Goal: Task Accomplishment & Management: Use online tool/utility

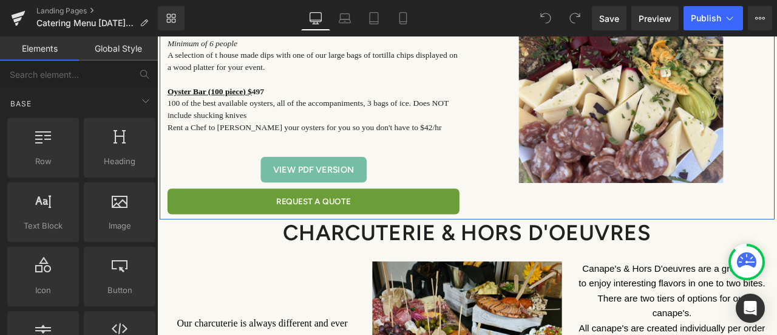
scroll to position [1093, 0]
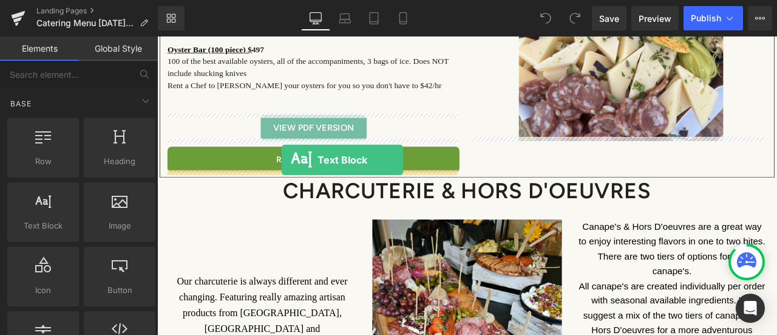
drag, startPoint x: 209, startPoint y: 257, endPoint x: 305, endPoint y: 182, distance: 121.1
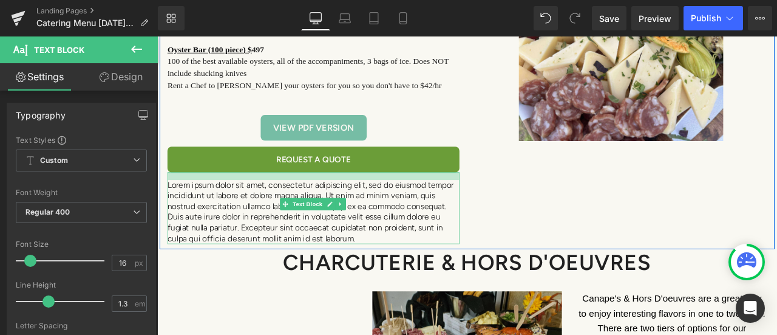
drag, startPoint x: 299, startPoint y: 196, endPoint x: 299, endPoint y: 204, distance: 8.5
click at [299, 204] on div "Lorem ipsum dolor sit amet, consectetur adipiscing elit, sed do eiusmod tempor …" at bounding box center [342, 239] width 346 height 85
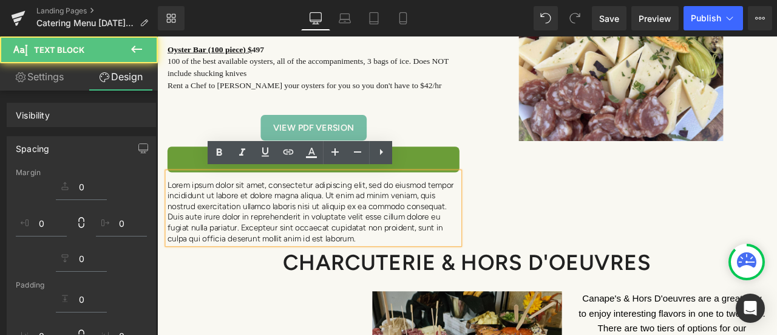
click at [237, 239] on p "Lorem ipsum dolor sit amet, consectetur adipiscing elit, sed do eiusmod tempor …" at bounding box center [342, 244] width 346 height 76
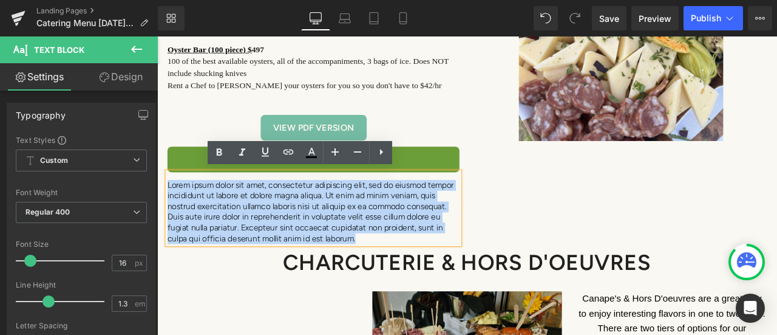
drag, startPoint x: 167, startPoint y: 211, endPoint x: 410, endPoint y: 275, distance: 251.9
click at [410, 275] on p "Lorem ipsum dolor sit amet, consectetur adipiscing elit, sed do eiusmod tempor …" at bounding box center [342, 244] width 346 height 76
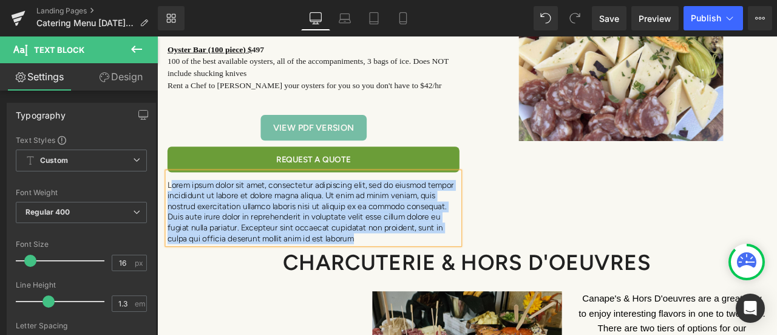
drag, startPoint x: 410, startPoint y: 275, endPoint x: 172, endPoint y: 214, distance: 246.2
click at [172, 214] on p "Lorem ipsum dolor sit amet, consectetur adipiscing elit, sed do eiusmod tempor …" at bounding box center [342, 244] width 346 height 76
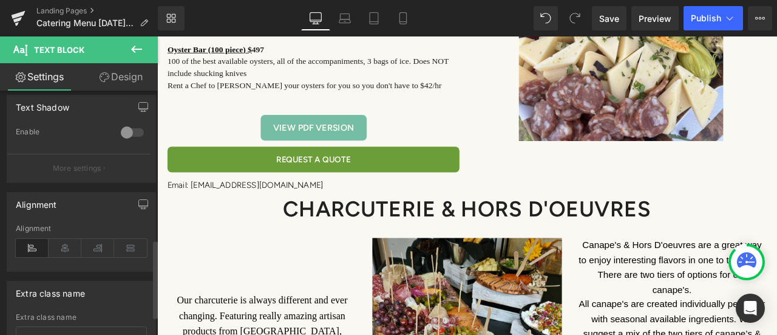
scroll to position [520, 0]
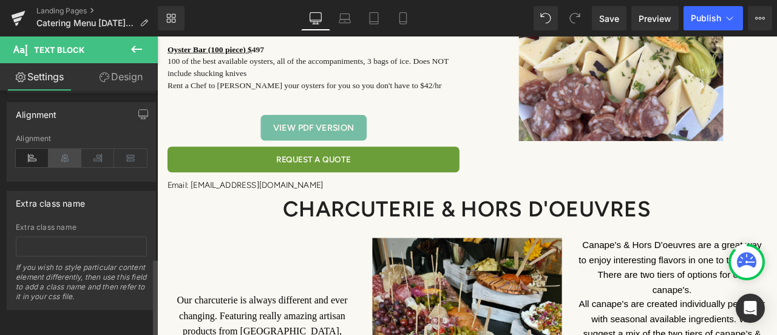
click at [61, 150] on icon at bounding box center [65, 158] width 33 height 18
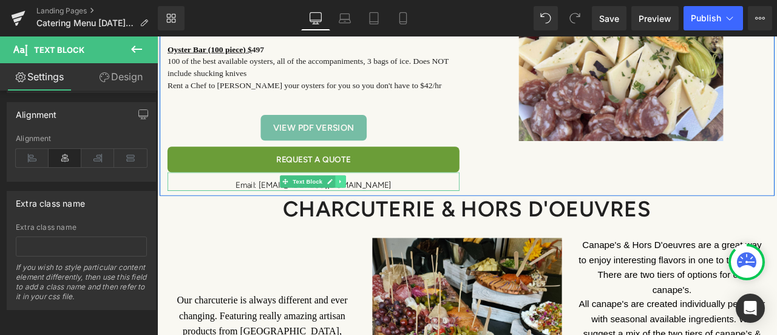
click at [372, 206] on icon at bounding box center [374, 208] width 7 height 7
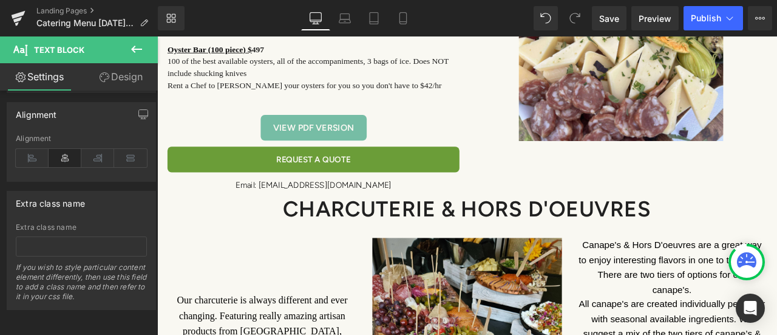
click at [134, 50] on icon at bounding box center [136, 49] width 15 height 15
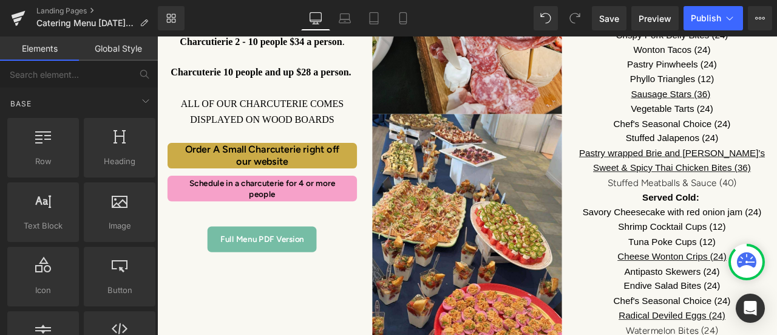
scroll to position [1654, 0]
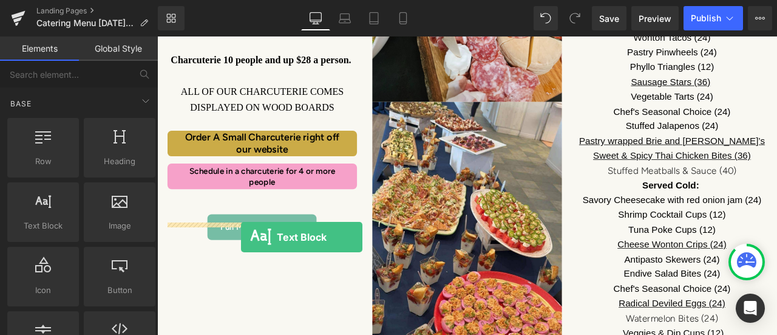
drag, startPoint x: 209, startPoint y: 258, endPoint x: 257, endPoint y: 274, distance: 49.9
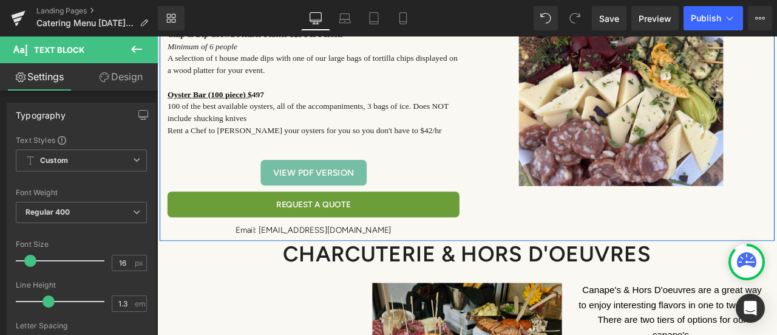
scroll to position [1168, 0]
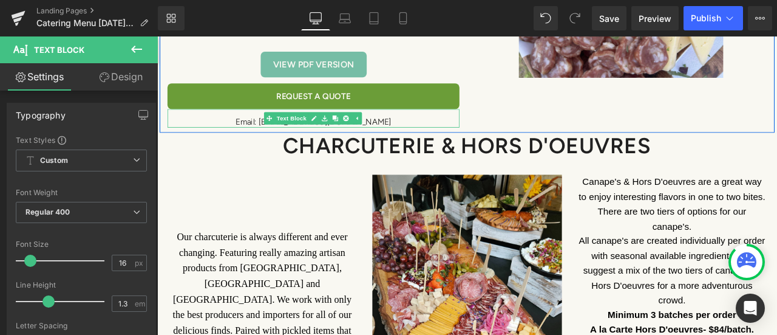
click at [409, 132] on p "Email: [EMAIL_ADDRESS][DOMAIN_NAME]" at bounding box center [342, 138] width 346 height 13
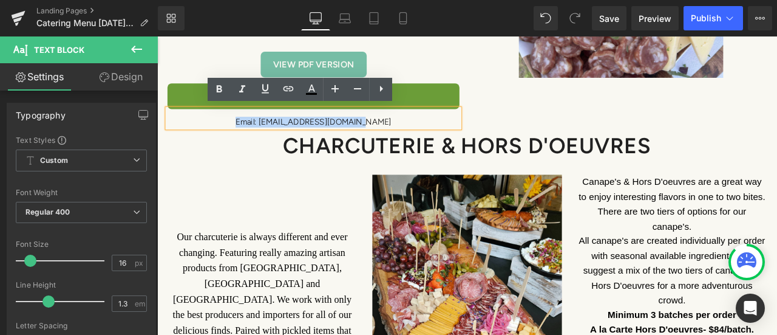
drag, startPoint x: 409, startPoint y: 132, endPoint x: 266, endPoint y: 138, distance: 143.4
click at [266, 138] on p "Email: [EMAIL_ADDRESS][DOMAIN_NAME]" at bounding box center [342, 138] width 346 height 13
copy p "Email: [EMAIL_ADDRESS][DOMAIN_NAME]"
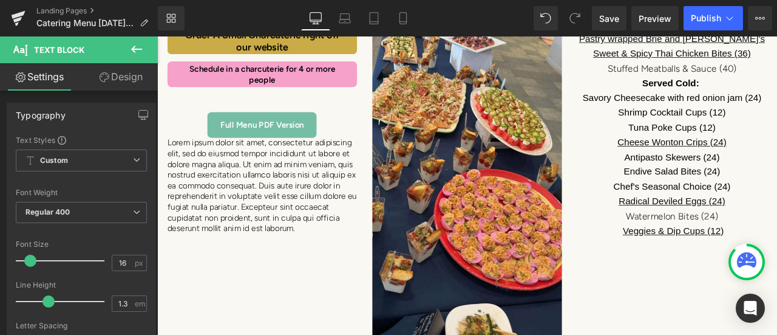
scroll to position [1836, 0]
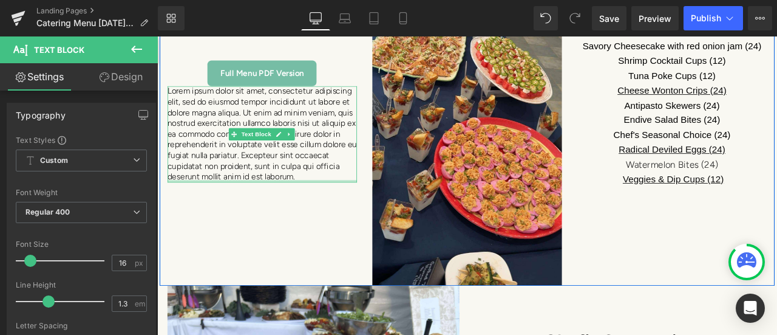
click at [357, 206] on div at bounding box center [281, 207] width 225 height 3
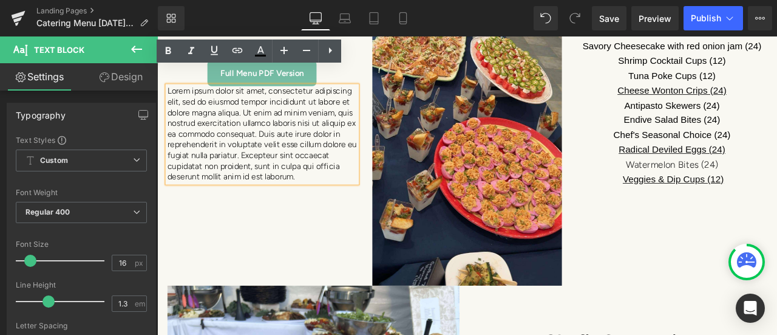
drag, startPoint x: 357, startPoint y: 180, endPoint x: 165, endPoint y: 80, distance: 216.5
click at [169, 95] on div "Lorem ipsum dolor sit amet, consectetur adipiscing elit, sed do eiusmod tempor …" at bounding box center [281, 152] width 225 height 114
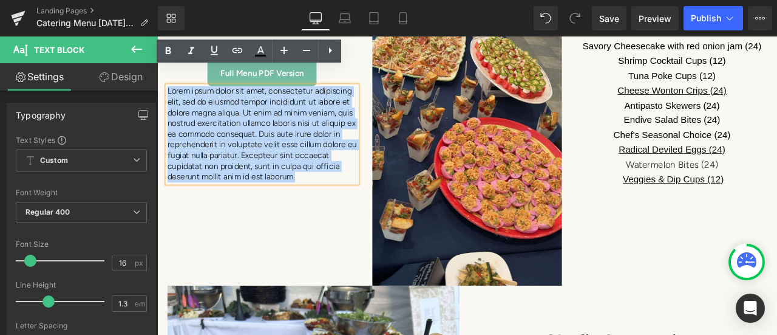
drag, startPoint x: 166, startPoint y: 80, endPoint x: 351, endPoint y: 183, distance: 212.0
click at [351, 183] on p "Lorem ipsum dolor sit amet, consectetur adipiscing elit, sed do eiusmod tempor …" at bounding box center [281, 152] width 225 height 114
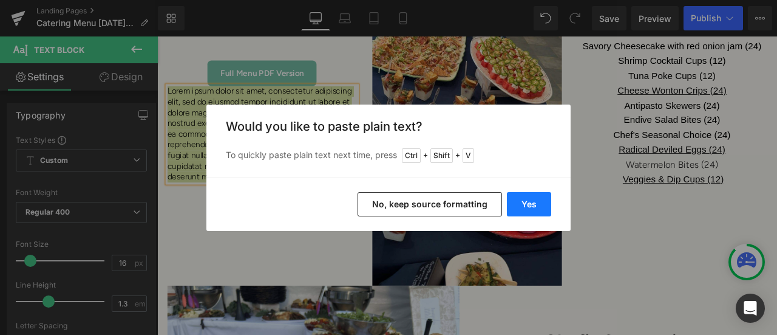
click at [516, 200] on button "Yes" at bounding box center [529, 204] width 44 height 24
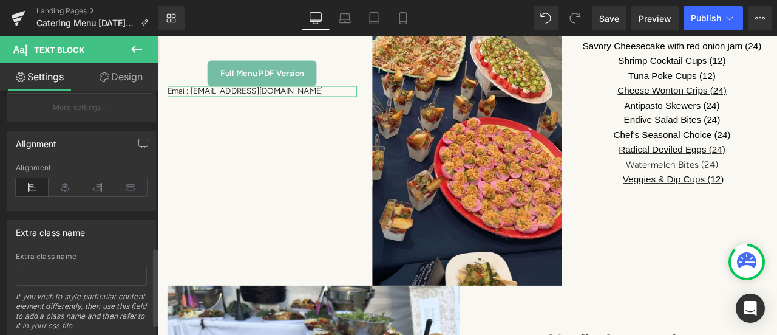
scroll to position [520, 0]
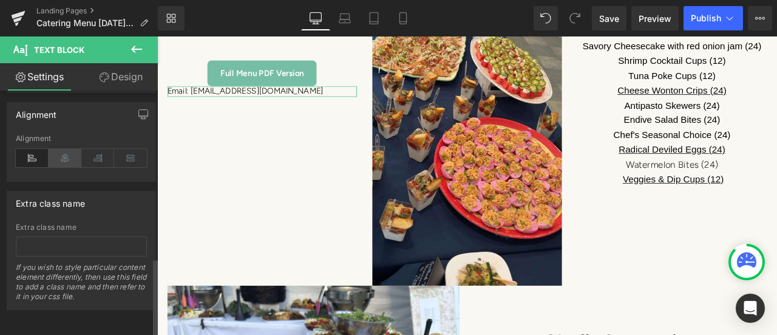
click at [64, 149] on icon at bounding box center [65, 158] width 33 height 18
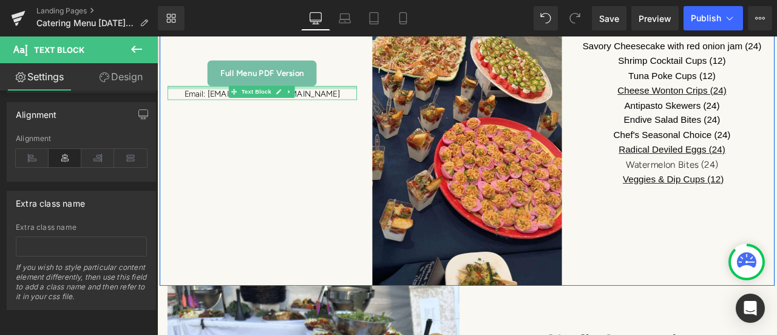
click at [205, 95] on div "Email: [EMAIL_ADDRESS][DOMAIN_NAME] Text Block" at bounding box center [281, 103] width 225 height 16
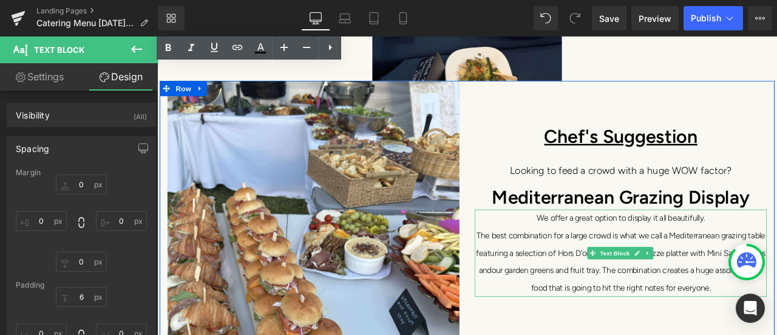
scroll to position [2261, 0]
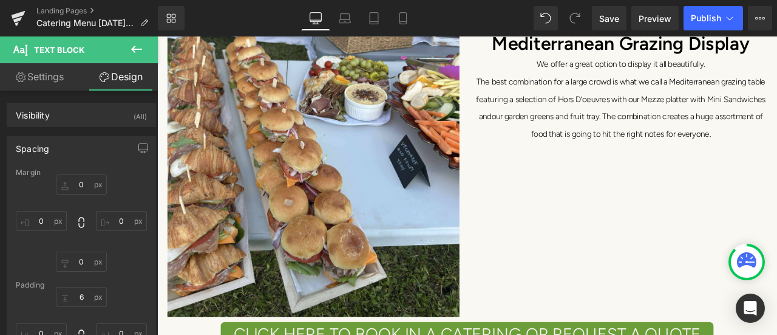
click at [143, 45] on icon at bounding box center [136, 49] width 15 height 15
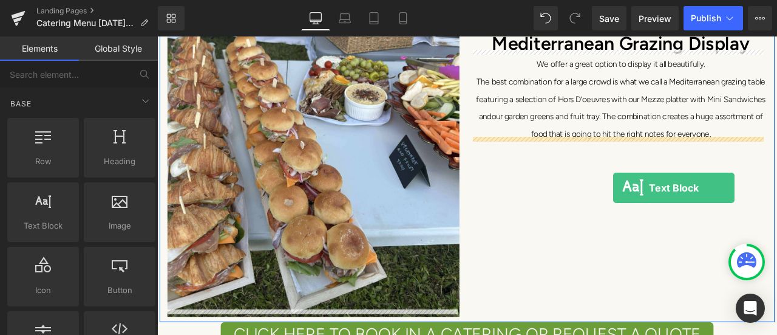
drag, startPoint x: 209, startPoint y: 254, endPoint x: 698, endPoint y: 214, distance: 489.9
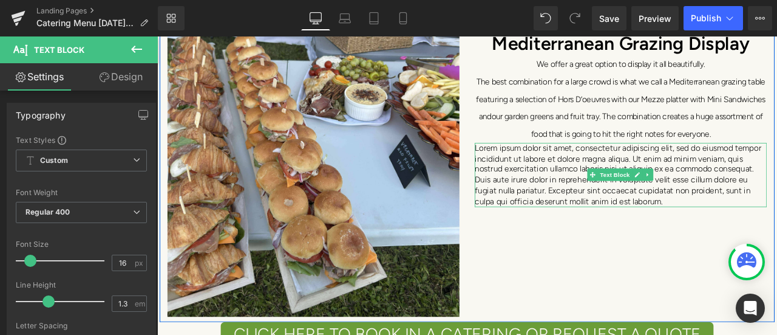
click at [772, 225] on p "Lorem ipsum dolor sit amet, consectetur adipiscing elit, sed do eiusmod tempor …" at bounding box center [707, 200] width 346 height 76
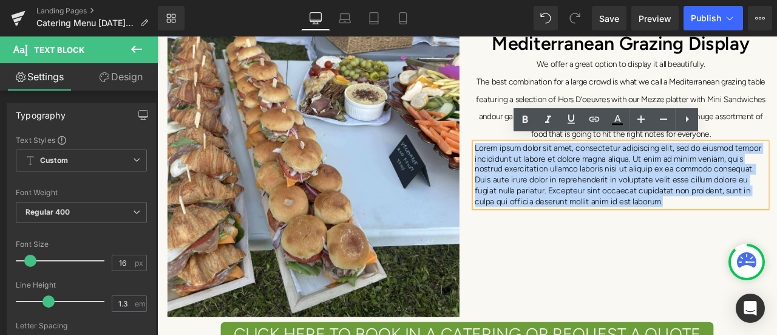
drag, startPoint x: 773, startPoint y: 225, endPoint x: 530, endPoint y: 163, distance: 251.3
click at [534, 163] on p "Lorem ipsum dolor sit amet, consectetur adipiscing elit, sed do eiusmod tempor …" at bounding box center [707, 200] width 346 height 76
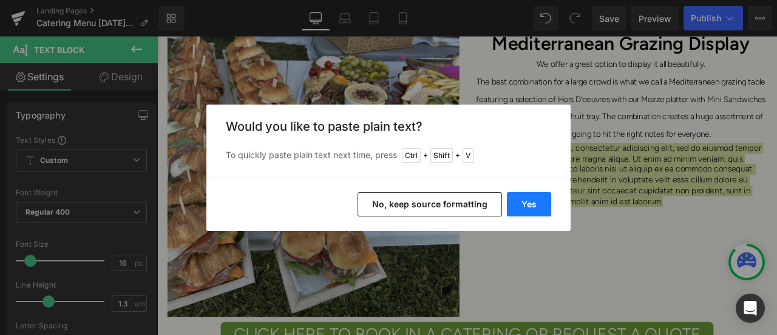
click at [542, 210] on button "Yes" at bounding box center [529, 204] width 44 height 24
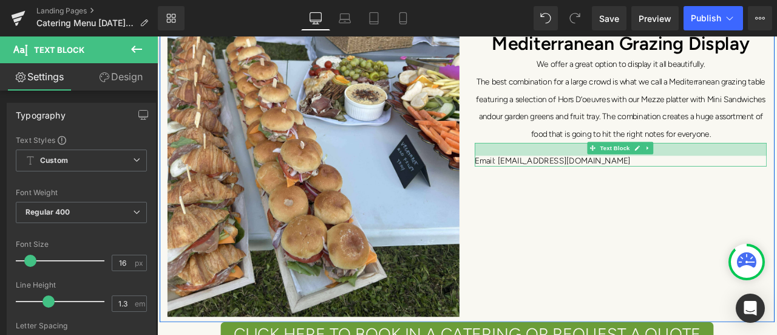
drag, startPoint x: 540, startPoint y: 156, endPoint x: 540, endPoint y: 171, distance: 15.2
click at [540, 171] on div "Email: [EMAIL_ADDRESS][DOMAIN_NAME] Text Block" at bounding box center [707, 176] width 346 height 28
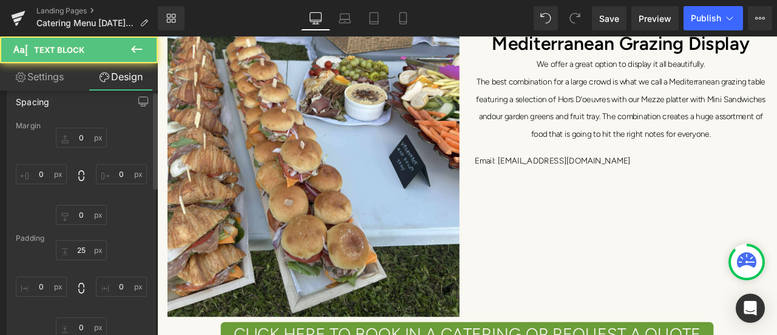
scroll to position [61, 0]
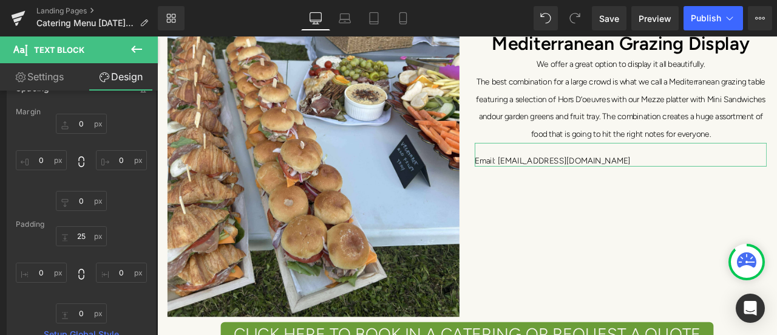
click at [54, 81] on link "Settings" at bounding box center [39, 76] width 79 height 27
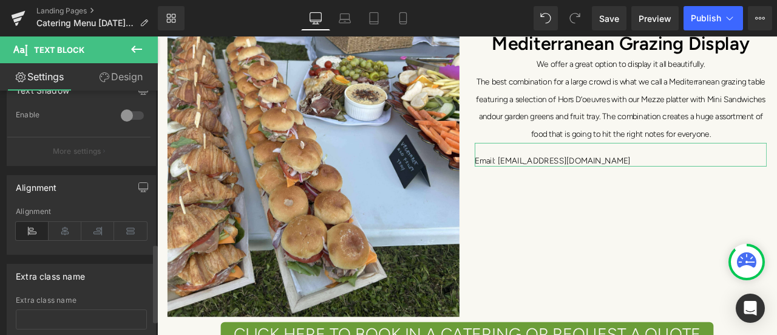
scroll to position [486, 0]
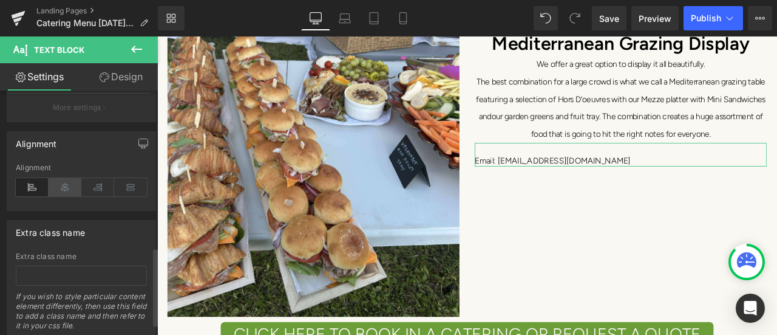
click at [67, 180] on icon at bounding box center [65, 187] width 33 height 18
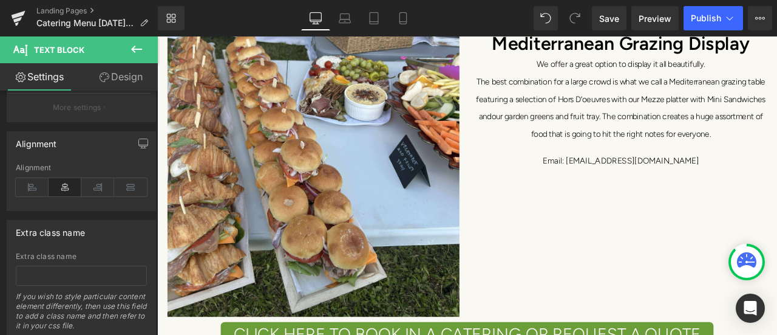
click at [134, 50] on icon at bounding box center [136, 49] width 11 height 7
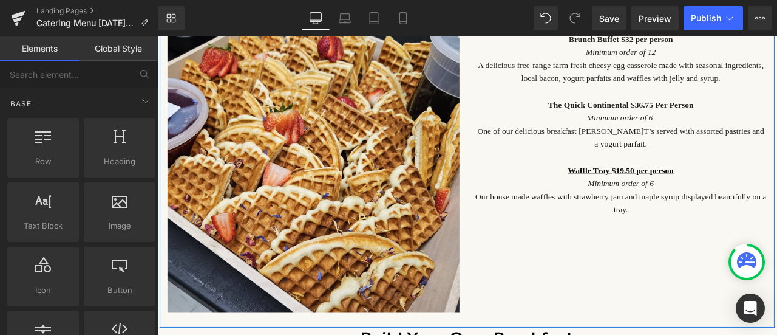
scroll to position [2868, 0]
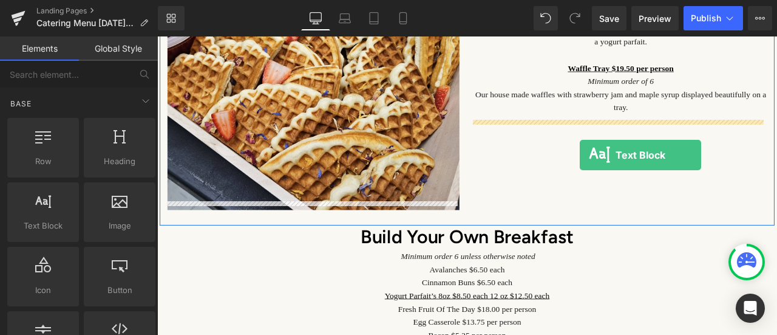
drag, startPoint x: 212, startPoint y: 254, endPoint x: 664, endPoint y: 174, distance: 459.4
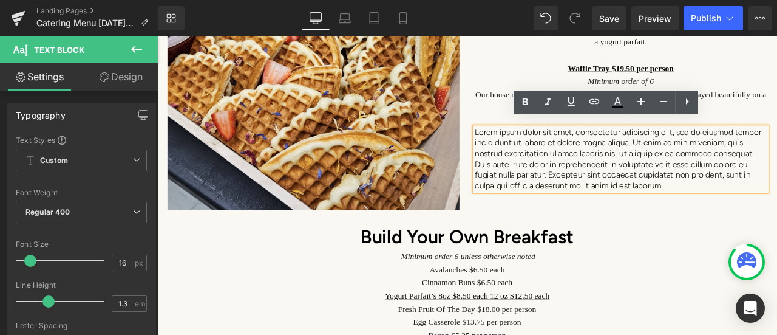
click at [766, 209] on p "Lorem ipsum dolor sit amet, consectetur adipiscing elit, sed do eiusmod tempor …" at bounding box center [707, 182] width 346 height 76
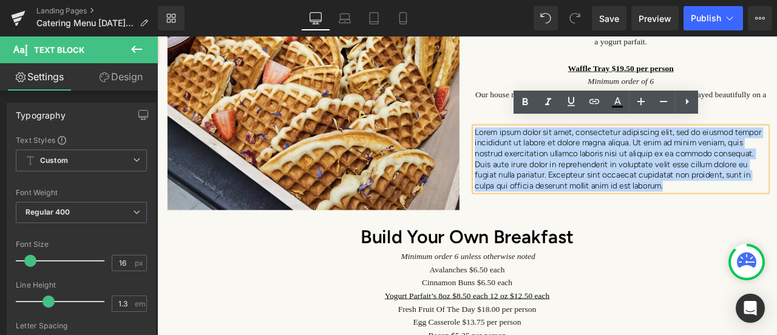
drag, startPoint x: 765, startPoint y: 205, endPoint x: 525, endPoint y: 143, distance: 247.1
click at [525, 143] on div "Brunch Buffet $32 per person Minimum order of 12 A delicious free-range farm fr…" at bounding box center [707, 57] width 364 height 324
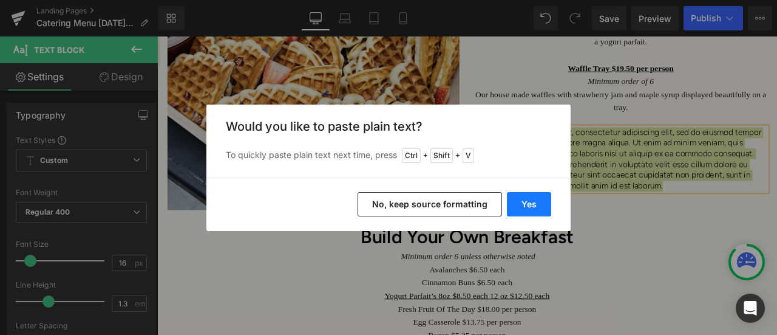
click at [525, 196] on button "Yes" at bounding box center [529, 204] width 44 height 24
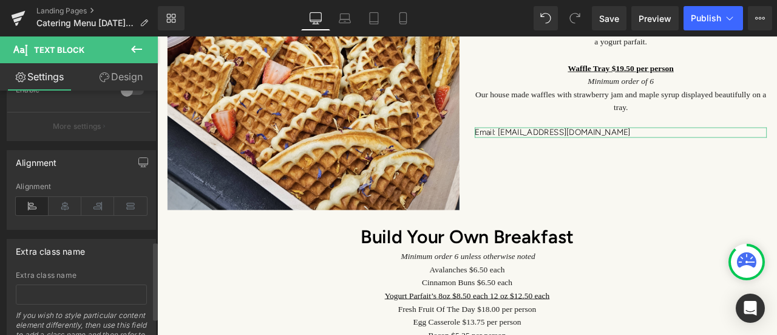
scroll to position [486, 0]
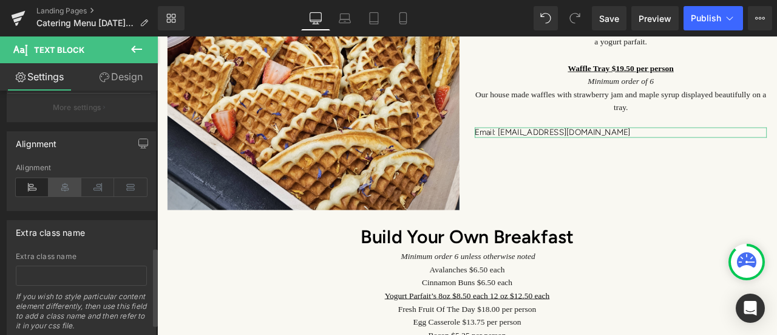
click at [66, 180] on icon at bounding box center [65, 187] width 33 height 18
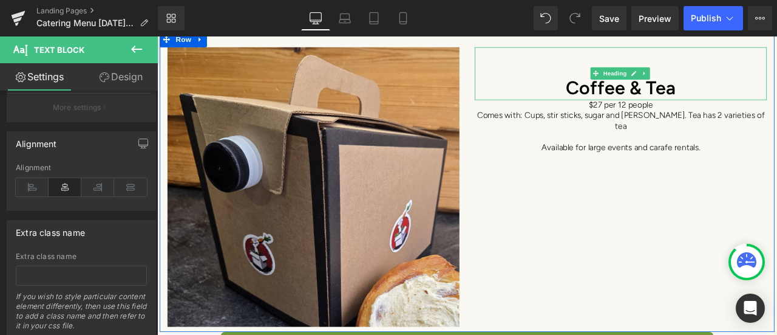
scroll to position [3414, 0]
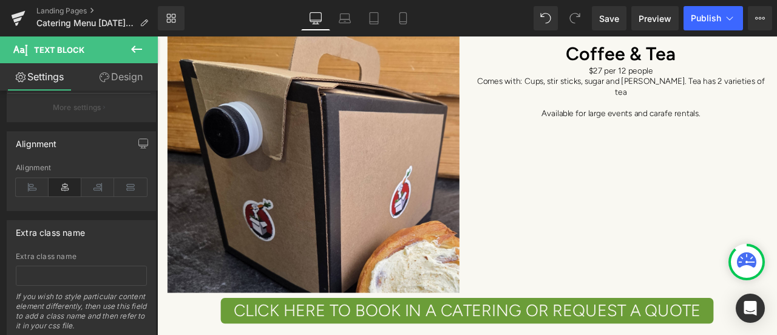
click at [131, 52] on icon at bounding box center [136, 49] width 15 height 15
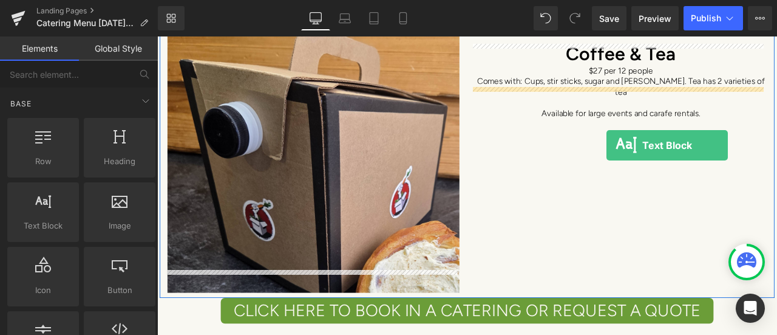
drag, startPoint x: 197, startPoint y: 245, endPoint x: 690, endPoint y: 165, distance: 498.9
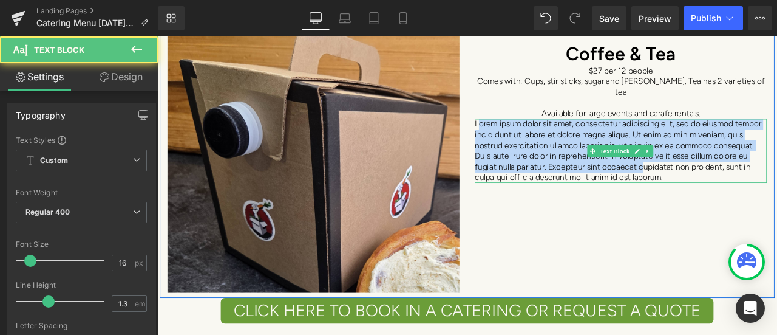
drag, startPoint x: 532, startPoint y: 101, endPoint x: 735, endPoint y: 161, distance: 211.4
click at [731, 157] on p "Lorem ipsum dolor sit amet, consectetur adipiscing elit, sed do eiusmod tempor …" at bounding box center [707, 172] width 346 height 76
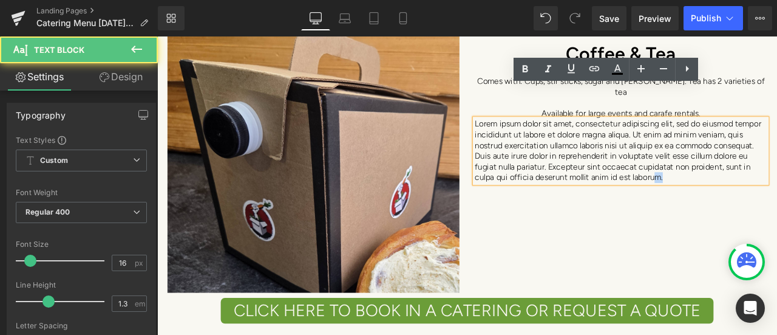
drag, startPoint x: 748, startPoint y: 163, endPoint x: 757, endPoint y: 165, distance: 9.3
click at [757, 165] on p "Lorem ipsum dolor sit amet, consectetur adipiscing elit, sed do eiusmod tempor …" at bounding box center [707, 172] width 346 height 76
click at [757, 167] on p "Lorem ipsum dolor sit amet, consectetur adipiscing elit, sed do eiusmod tempor …" at bounding box center [707, 172] width 346 height 76
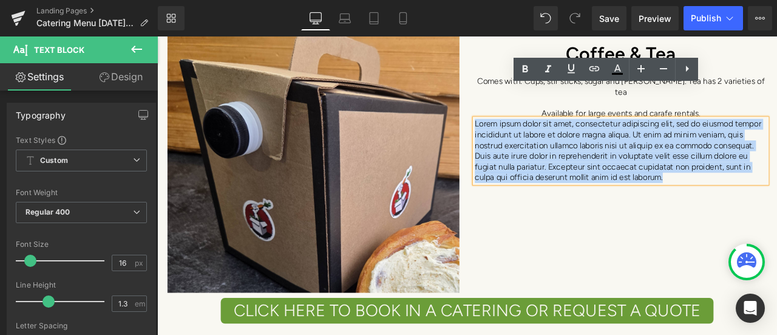
drag, startPoint x: 757, startPoint y: 166, endPoint x: 530, endPoint y: 101, distance: 236.2
click at [534, 134] on p "Lorem ipsum dolor sit amet, consectetur adipiscing elit, sed do eiusmod tempor …" at bounding box center [707, 172] width 346 height 76
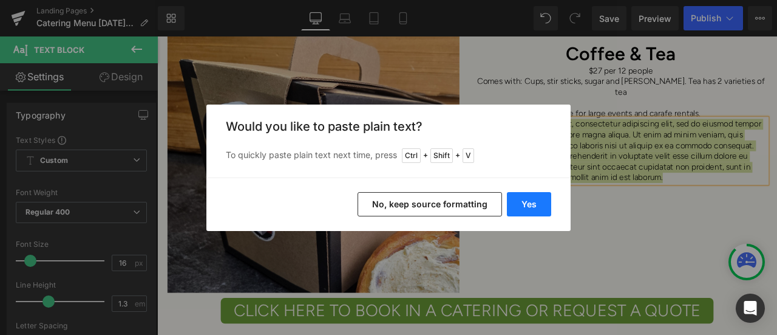
click at [536, 202] on button "Yes" at bounding box center [529, 204] width 44 height 24
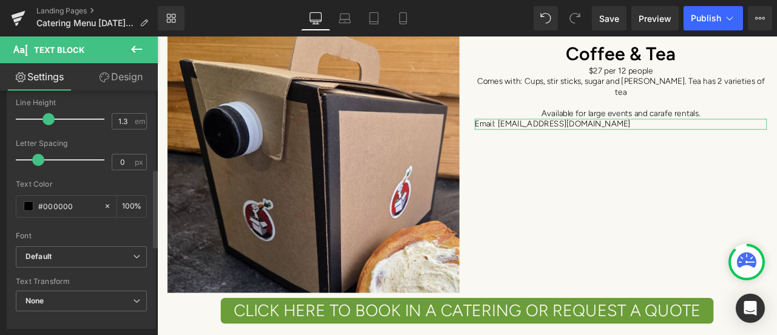
scroll to position [364, 0]
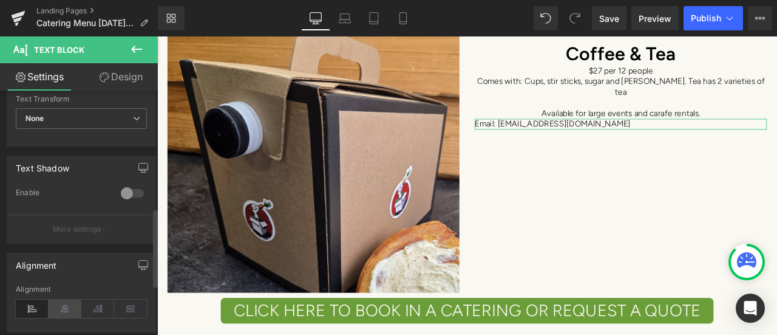
click at [65, 307] on icon at bounding box center [65, 308] width 33 height 18
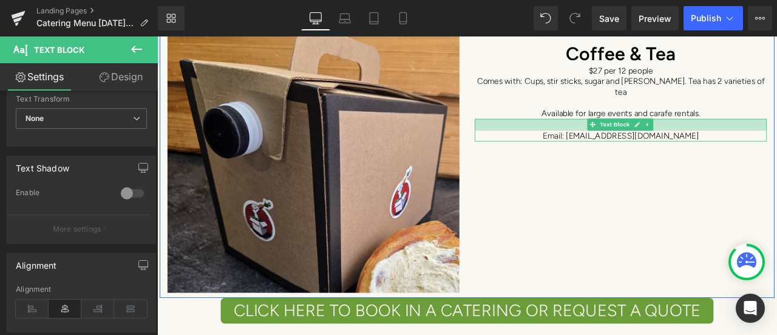
drag, startPoint x: 590, startPoint y: 98, endPoint x: 590, endPoint y: 112, distance: 14.0
click at [590, 134] on div "Email: [EMAIL_ADDRESS][DOMAIN_NAME] Text Block" at bounding box center [707, 147] width 346 height 27
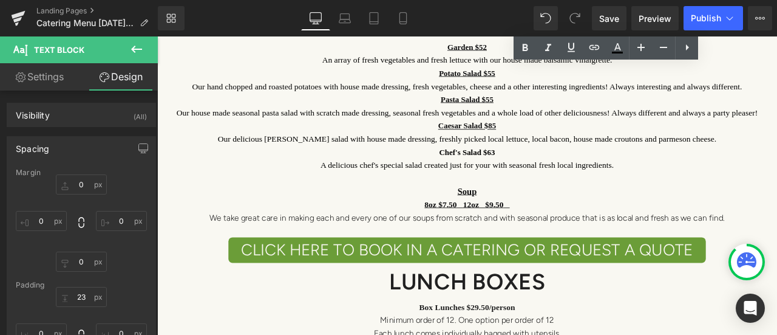
scroll to position [4690, 0]
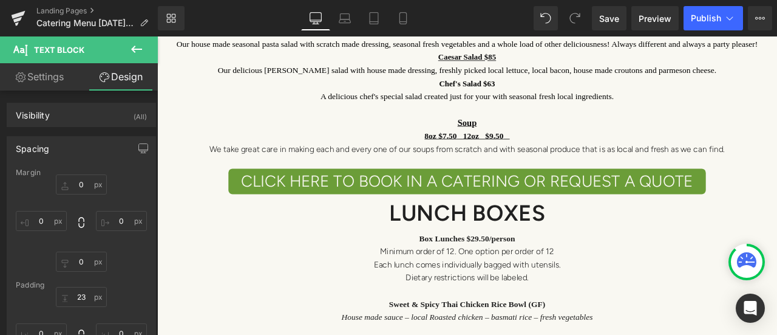
click at [134, 50] on icon at bounding box center [136, 49] width 15 height 15
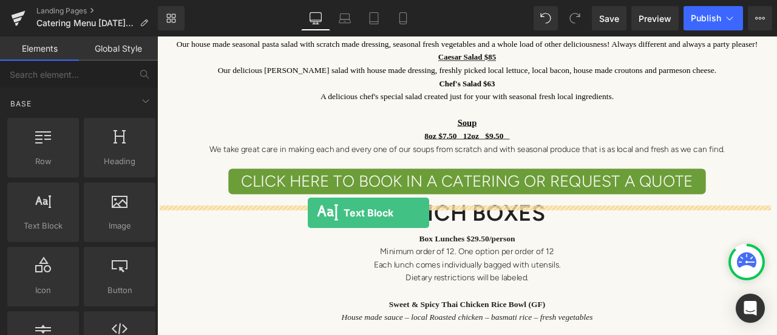
drag, startPoint x: 201, startPoint y: 253, endPoint x: 481, endPoint y: 245, distance: 280.0
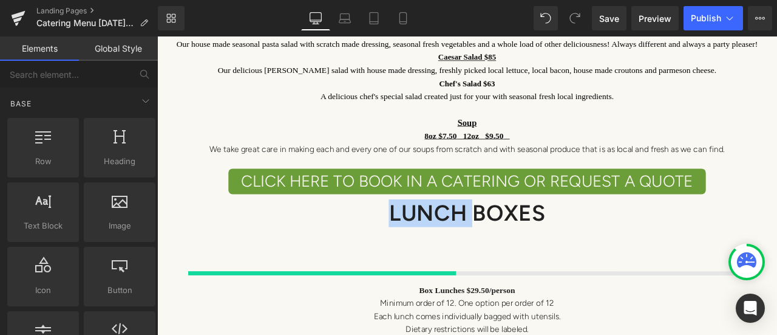
click at [526, 239] on span "Heading" at bounding box center [513, 246] width 33 height 15
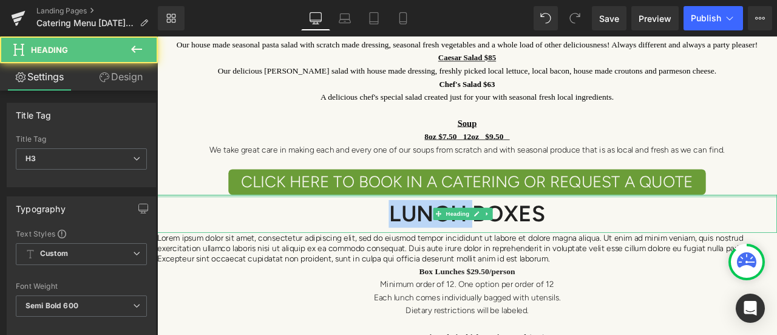
click at [520, 223] on div "LUNCH BOXES Heading" at bounding box center [524, 245] width 735 height 45
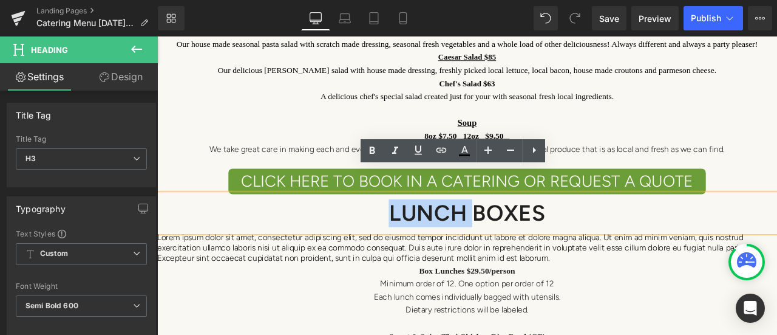
click at [520, 223] on div "LUNCH BOXES Heading" at bounding box center [524, 245] width 735 height 45
click at [520, 223] on div "LUNCH BOXES" at bounding box center [524, 245] width 735 height 45
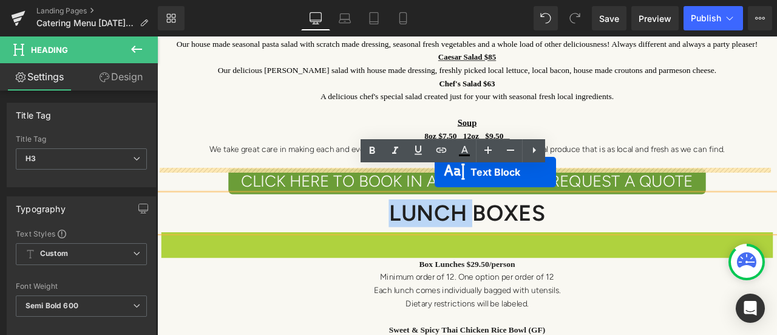
drag, startPoint x: 488, startPoint y: 256, endPoint x: 486, endPoint y: 197, distance: 58.3
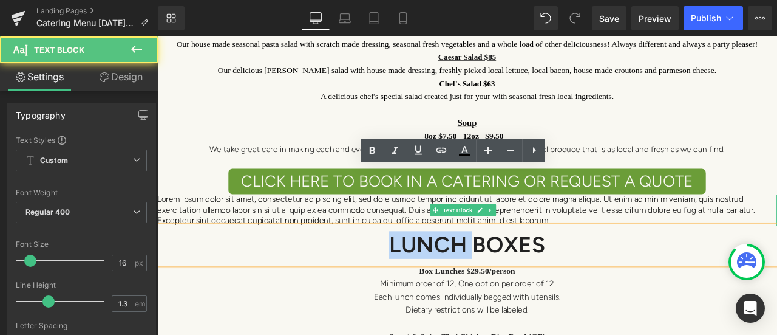
scroll to position [4727, 0]
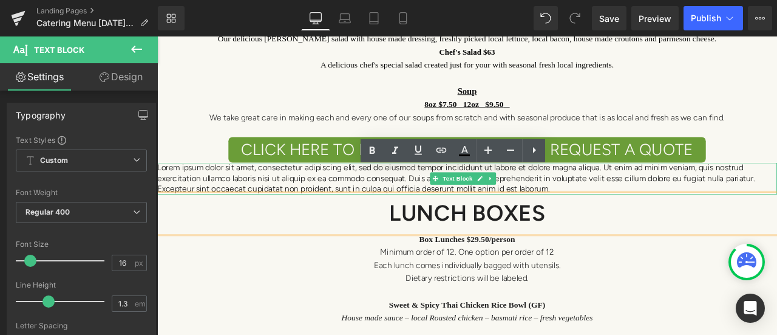
click at [315, 186] on p "Lorem ipsum dolor sit amet, consectetur adipiscing elit, sed do eiusmod tempor …" at bounding box center [524, 205] width 735 height 38
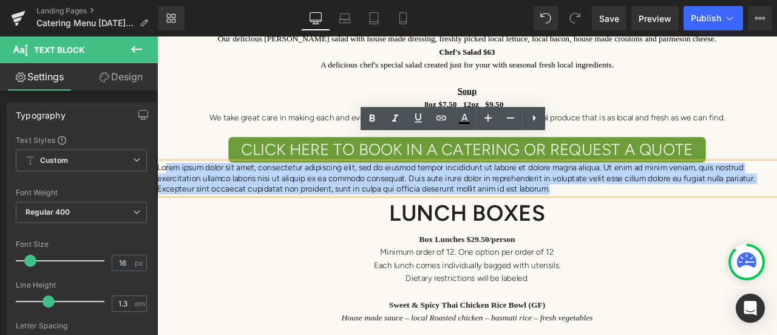
drag, startPoint x: 606, startPoint y: 190, endPoint x: 166, endPoint y: 155, distance: 441.0
click at [166, 186] on p "Lorem ipsum dolor sit amet, consectetur adipiscing elit, sed do eiusmod tempor …" at bounding box center [524, 205] width 735 height 38
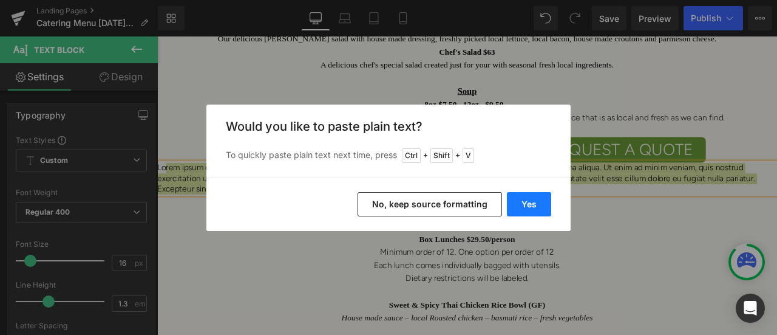
click at [531, 199] on button "Yes" at bounding box center [529, 204] width 44 height 24
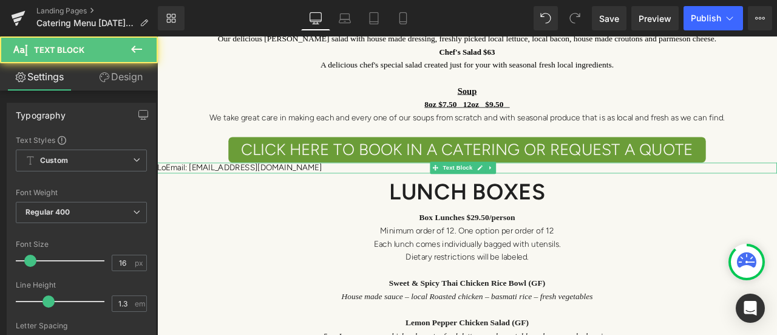
click at [166, 186] on p "LoEmail: [EMAIL_ADDRESS][DOMAIN_NAME]" at bounding box center [524, 192] width 735 height 13
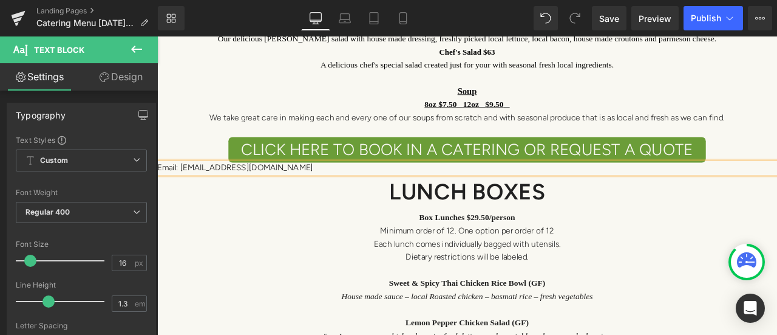
click at [222, 155] on div "click here to book in a catering OR REQUEST A QUOTE" at bounding box center [524, 170] width 735 height 30
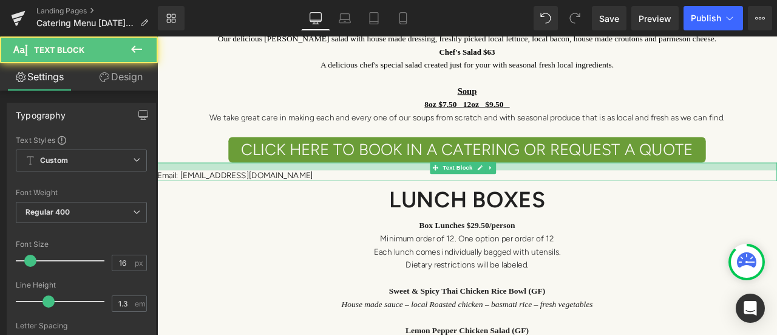
drag, startPoint x: 221, startPoint y: 156, endPoint x: 221, endPoint y: 165, distance: 9.1
click at [221, 186] on div "Email: [EMAIL_ADDRESS][DOMAIN_NAME] Text Block" at bounding box center [524, 197] width 735 height 22
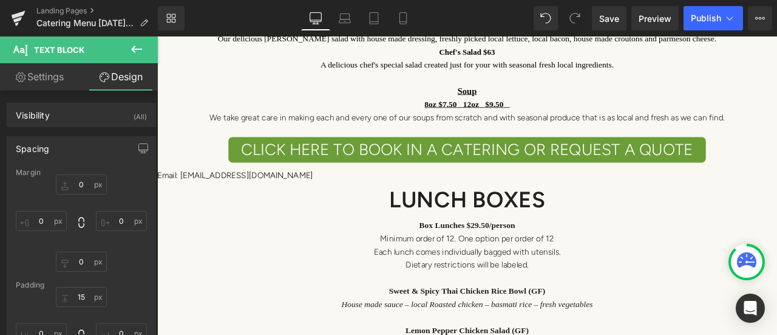
click at [41, 83] on link "Settings" at bounding box center [39, 76] width 79 height 27
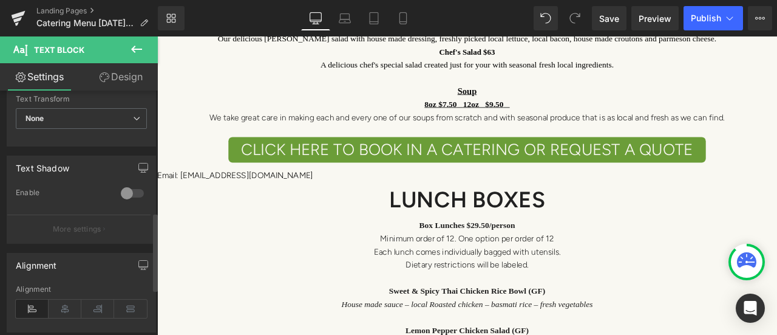
scroll to position [425, 0]
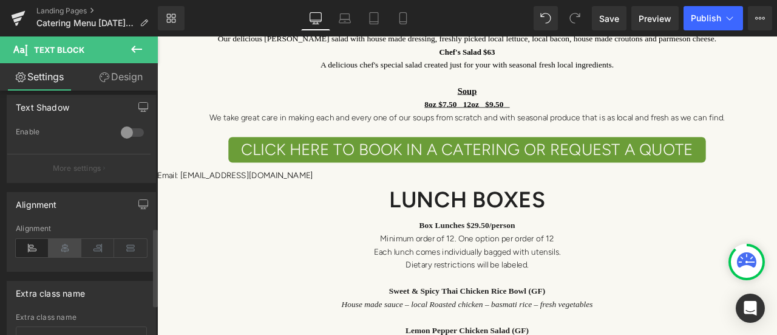
click at [69, 241] on icon at bounding box center [65, 248] width 33 height 18
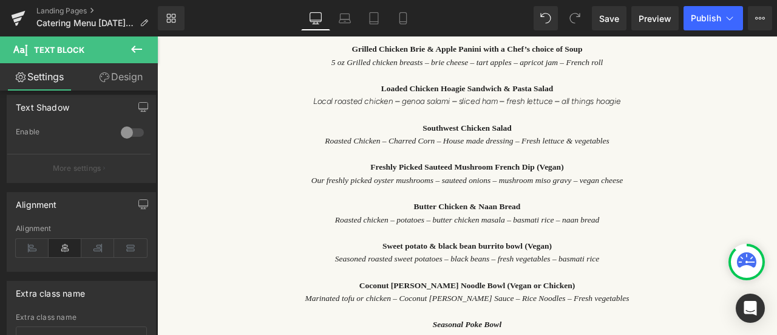
scroll to position [5395, 0]
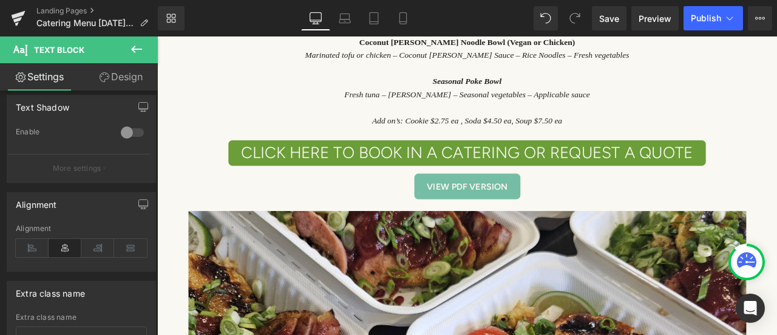
click at [134, 58] on button at bounding box center [136, 49] width 43 height 27
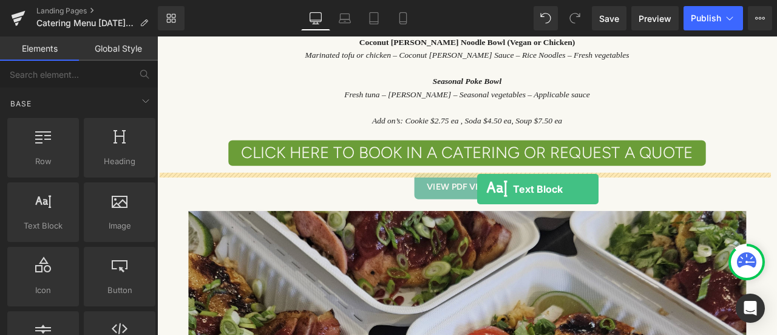
drag, startPoint x: 202, startPoint y: 262, endPoint x: 536, endPoint y: 217, distance: 336.9
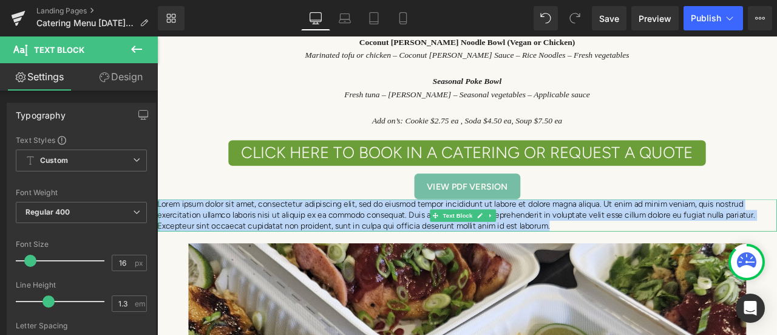
drag, startPoint x: 627, startPoint y: 229, endPoint x: 160, endPoint y: 206, distance: 467.5
click at [160, 229] on div "Lorem ipsum dolor sit amet, consectetur adipiscing elit, sed do eiusmod tempor …" at bounding box center [524, 248] width 735 height 38
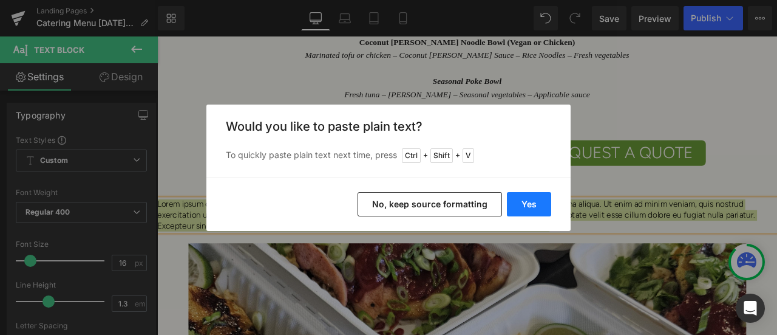
click at [512, 203] on button "Yes" at bounding box center [529, 204] width 44 height 24
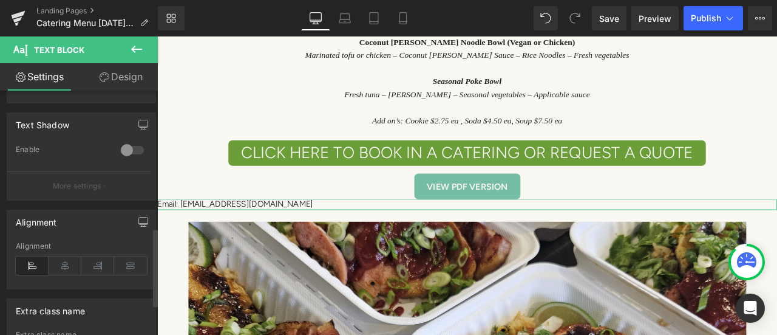
scroll to position [425, 0]
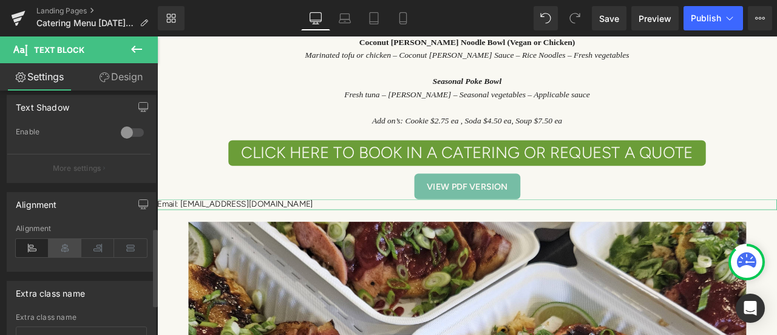
click at [66, 245] on icon at bounding box center [65, 248] width 33 height 18
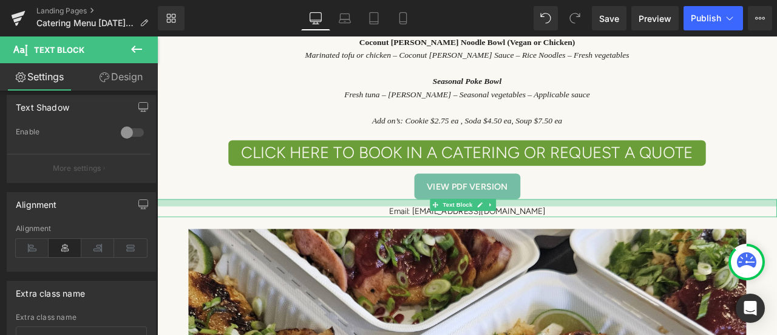
drag, startPoint x: 434, startPoint y: 200, endPoint x: 434, endPoint y: 208, distance: 8.5
click at [434, 229] on div "Email: [EMAIL_ADDRESS][DOMAIN_NAME] Text Block" at bounding box center [524, 239] width 735 height 21
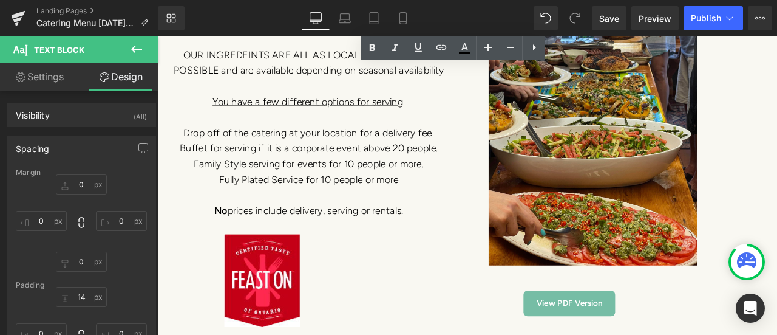
scroll to position [6063, 0]
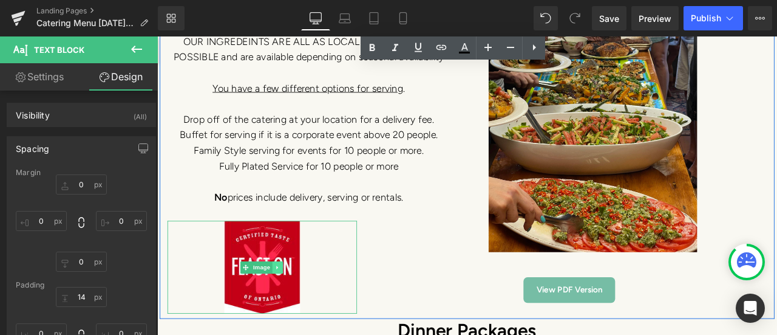
click at [297, 306] on icon at bounding box center [300, 309] width 7 height 7
click at [305, 306] on icon at bounding box center [306, 309] width 7 height 7
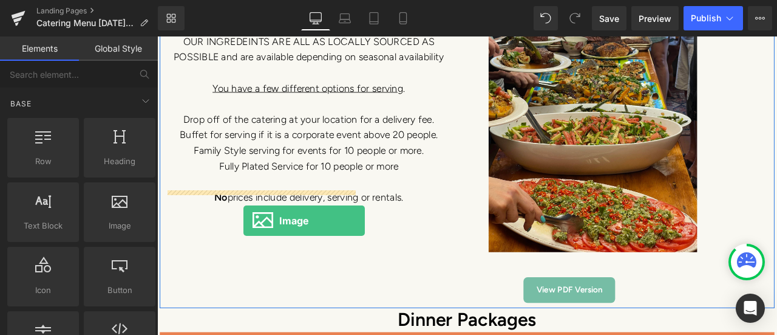
drag, startPoint x: 290, startPoint y: 273, endPoint x: 259, endPoint y: 254, distance: 35.7
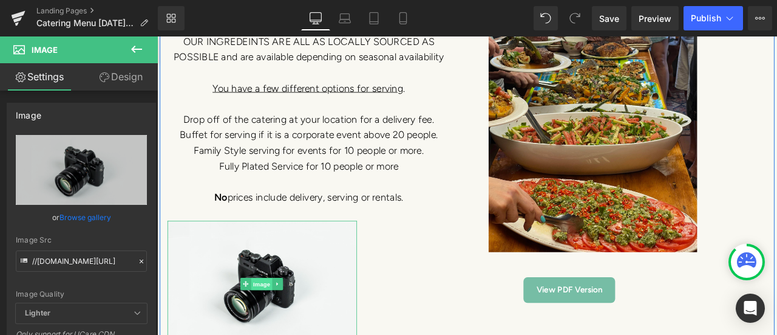
click at [276, 322] on span "Image" at bounding box center [281, 329] width 26 height 15
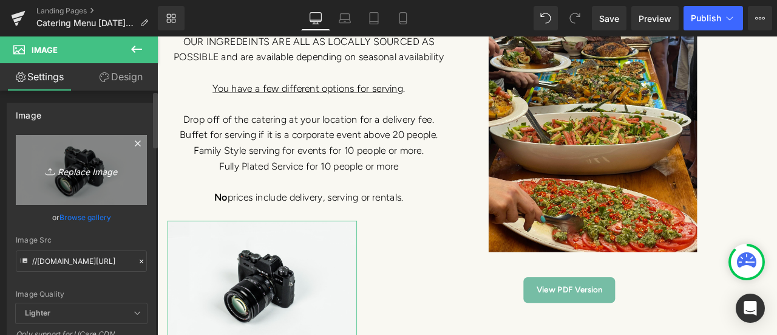
click at [89, 173] on icon "Replace Image" at bounding box center [81, 169] width 97 height 15
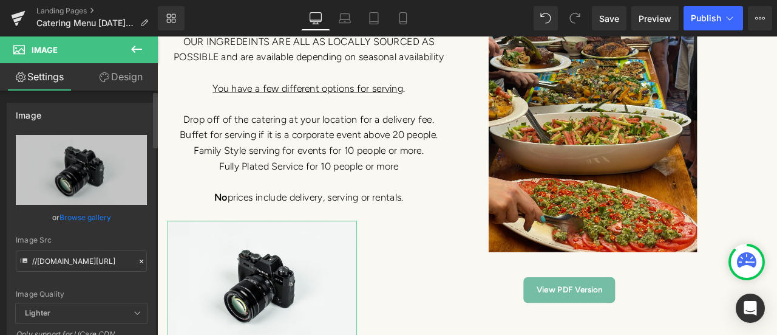
click at [69, 216] on link "Browse gallery" at bounding box center [86, 216] width 52 height 21
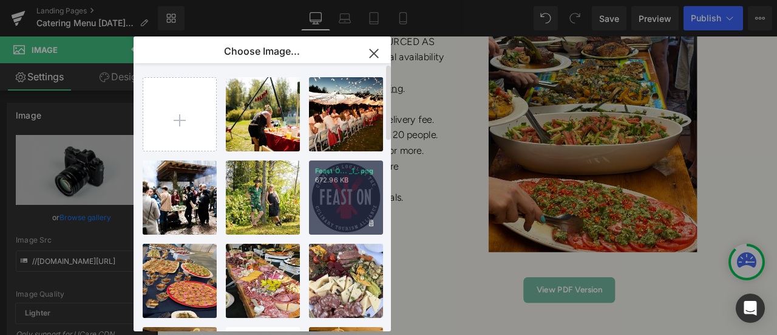
click at [346, 208] on div "Feast O... _1_.png 672.96 KB" at bounding box center [346, 197] width 74 height 74
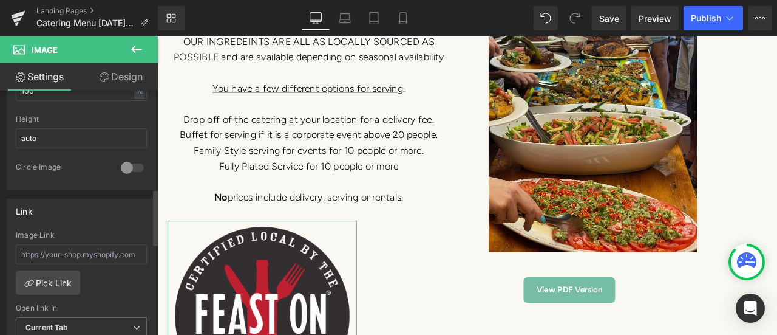
scroll to position [364, 0]
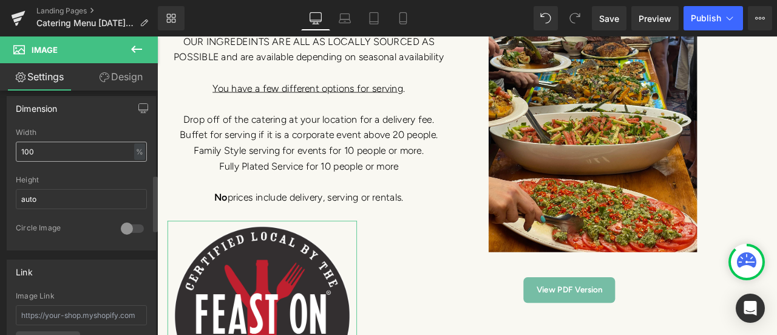
click at [34, 148] on input "100" at bounding box center [81, 151] width 131 height 20
type input "1"
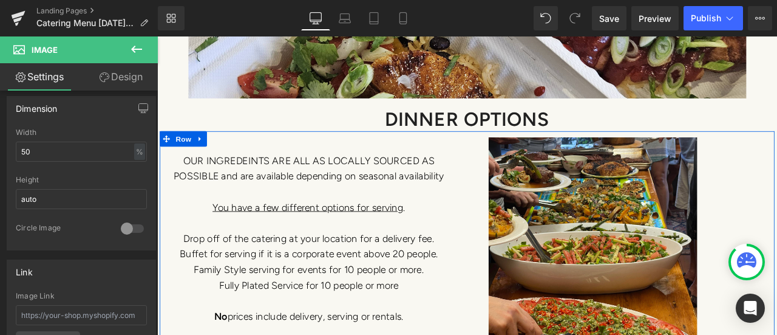
scroll to position [5881, 0]
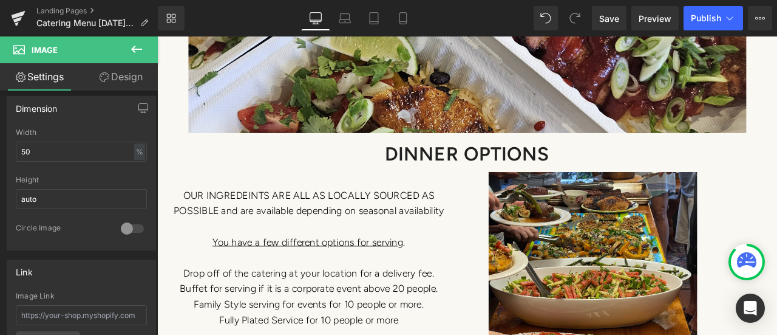
type input "50"
click at [138, 52] on icon at bounding box center [136, 49] width 15 height 15
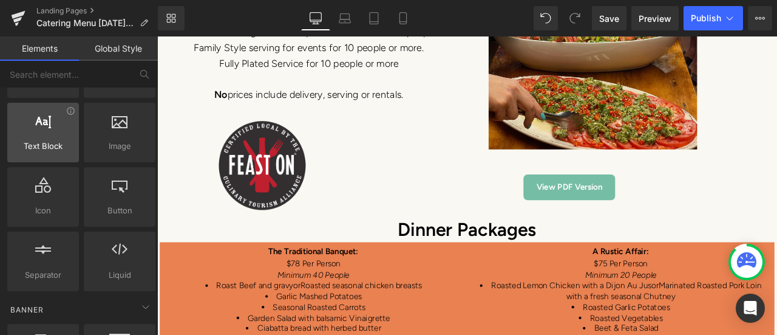
scroll to position [61, 0]
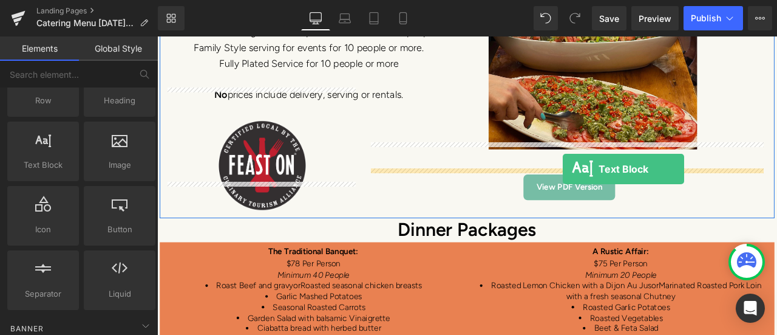
drag, startPoint x: 209, startPoint y: 194, endPoint x: 638, endPoint y: 193, distance: 429.3
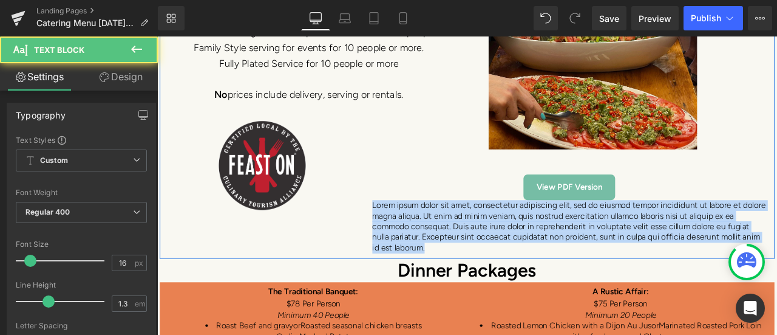
drag, startPoint x: 479, startPoint y: 251, endPoint x: 403, endPoint y: 199, distance: 91.8
click at [403, 199] on div "Image View PDF Version Button Lorem ipsum dolor sit amet, consectetur adipiscin…" at bounding box center [646, 93] width 486 height 400
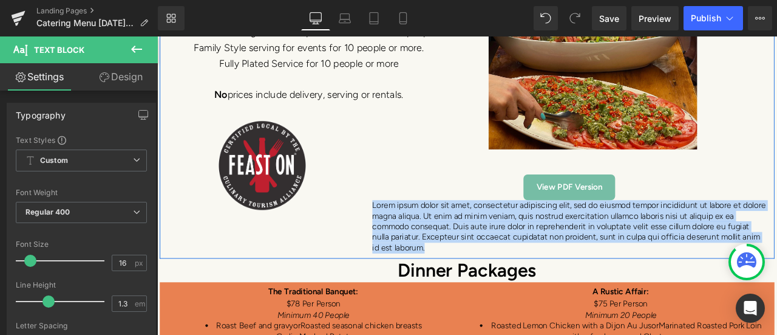
paste div
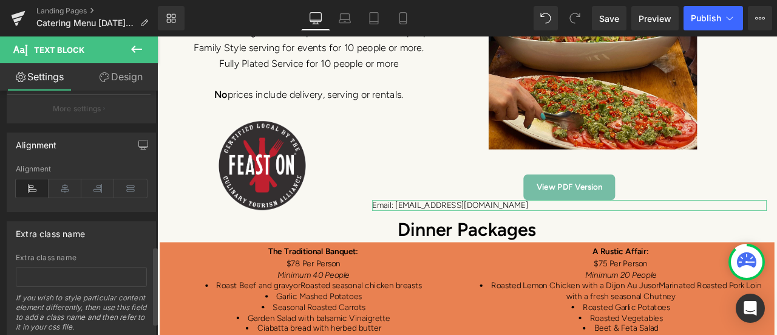
scroll to position [486, 0]
click at [69, 183] on icon at bounding box center [65, 187] width 33 height 18
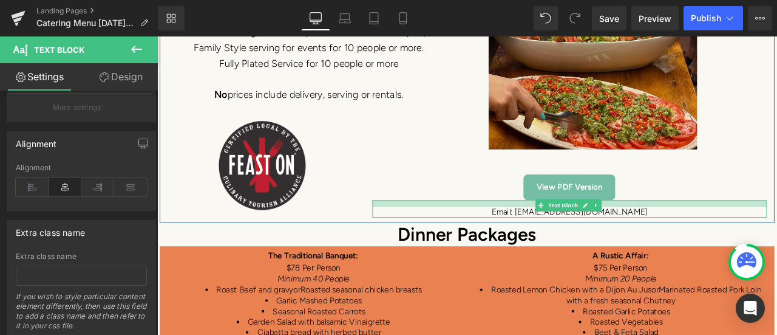
drag, startPoint x: 567, startPoint y: 192, endPoint x: 566, endPoint y: 200, distance: 7.4
click at [566, 230] on div at bounding box center [646, 234] width 468 height 8
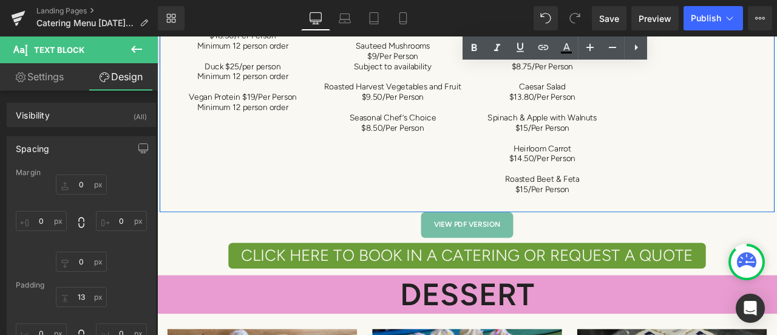
scroll to position [7521, 0]
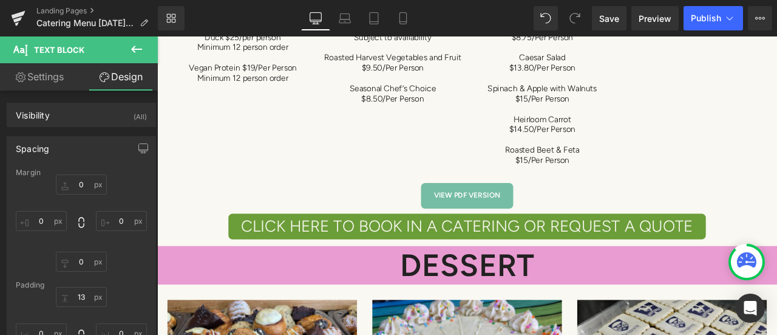
click at [132, 52] on icon at bounding box center [136, 49] width 15 height 15
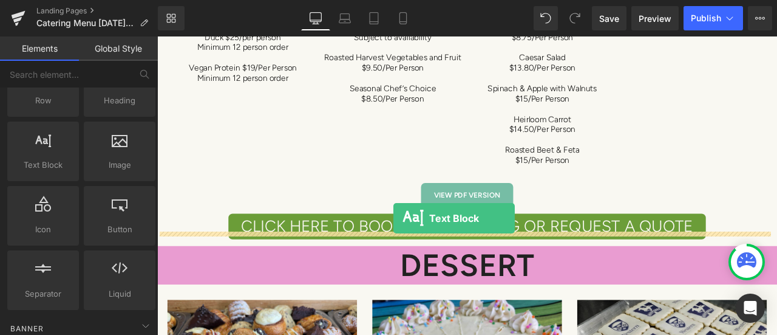
drag, startPoint x: 205, startPoint y: 198, endPoint x: 437, endPoint y: 252, distance: 238.8
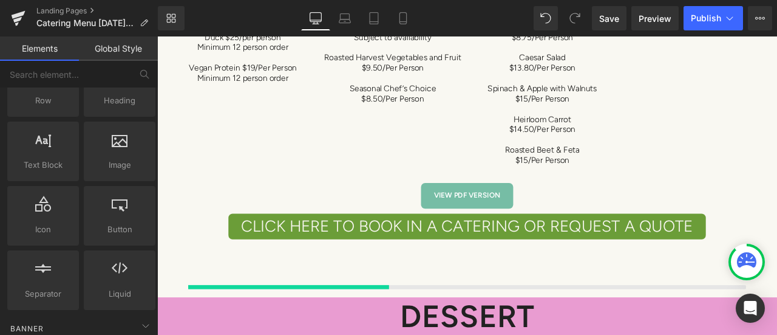
click at [437, 252] on span "CLICK HERE TO BOOK IN A CATERING OR REQUEST A QUOTE" at bounding box center [525, 261] width 536 height 24
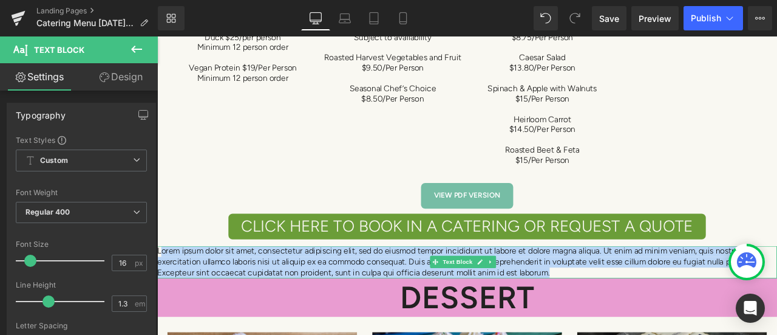
drag, startPoint x: 633, startPoint y: 298, endPoint x: 160, endPoint y: 272, distance: 473.7
click at [160, 284] on p "Lorem ipsum dolor sit amet, consectetur adipiscing elit, sed do eiusmod tempor …" at bounding box center [524, 303] width 735 height 38
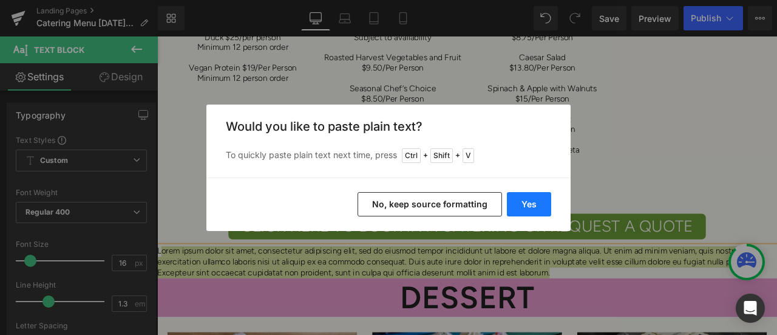
click at [534, 206] on button "Yes" at bounding box center [529, 204] width 44 height 24
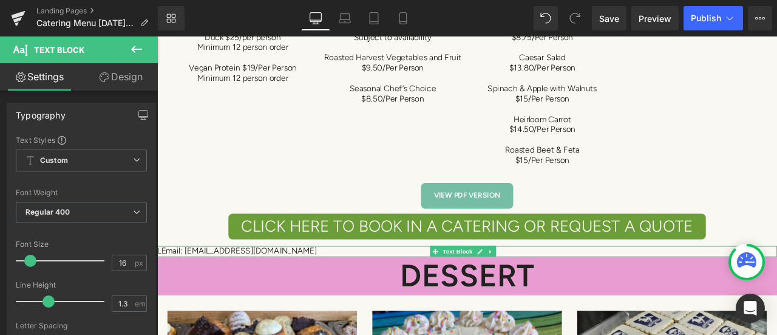
click at [162, 284] on p "LEmail: [EMAIL_ADDRESS][DOMAIN_NAME]" at bounding box center [524, 290] width 735 height 13
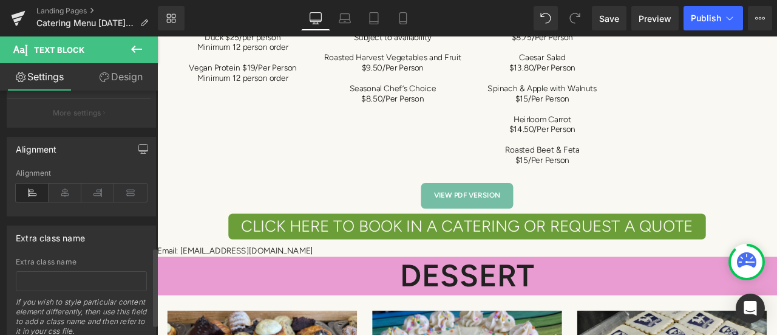
scroll to position [486, 0]
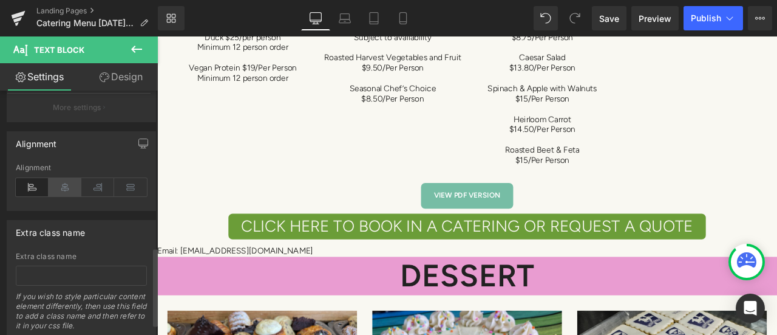
click at [55, 182] on icon at bounding box center [65, 187] width 33 height 18
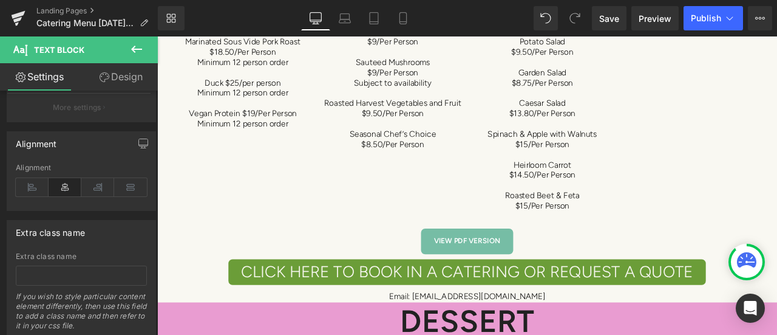
scroll to position [7521, 0]
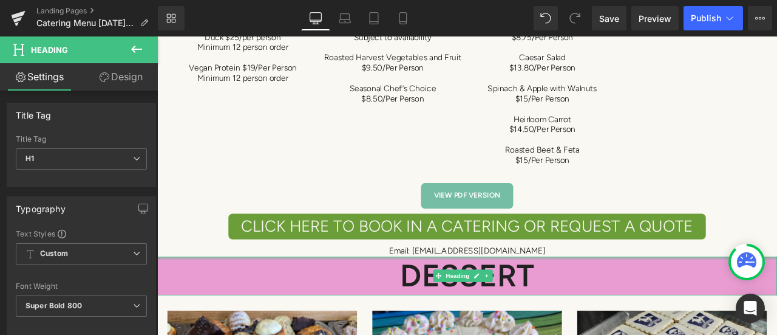
click at [599, 297] on div "DESSERT Heading" at bounding box center [524, 320] width 735 height 46
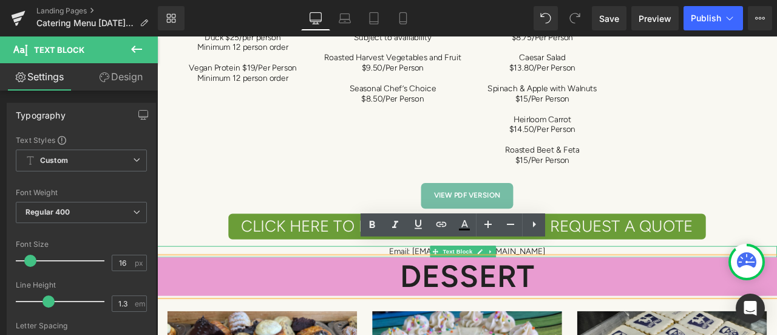
click at [647, 284] on div "Email: [EMAIL_ADDRESS][DOMAIN_NAME] Text Block" at bounding box center [524, 290] width 735 height 13
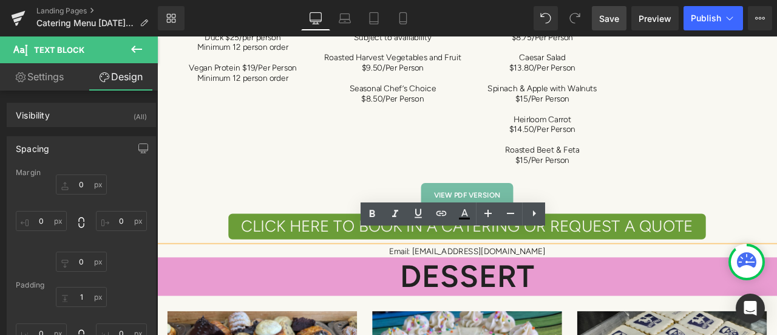
click at [606, 22] on span "Save" at bounding box center [609, 18] width 20 height 13
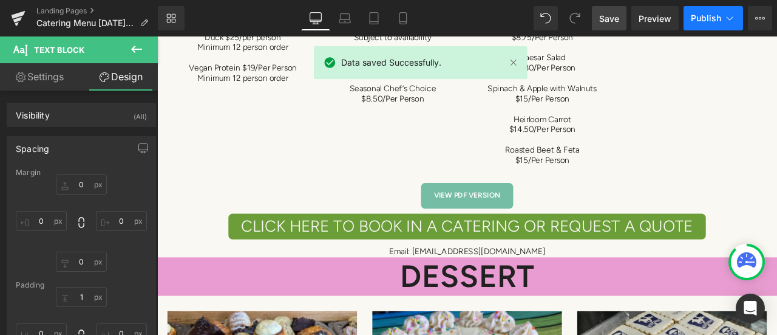
click at [728, 22] on icon at bounding box center [730, 18] width 12 height 12
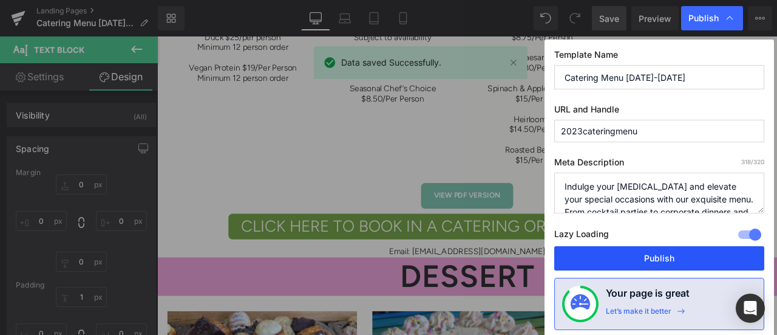
click at [655, 256] on button "Publish" at bounding box center [659, 258] width 210 height 24
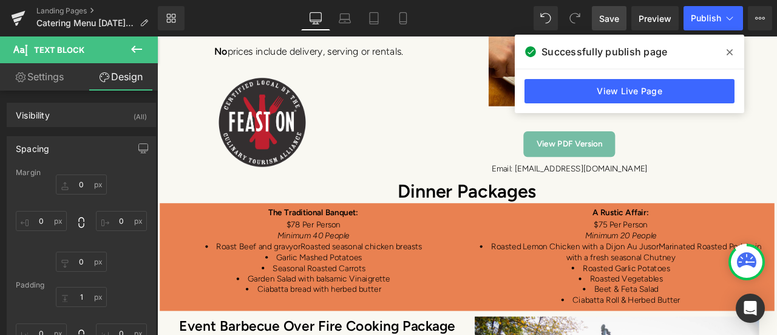
scroll to position [6185, 0]
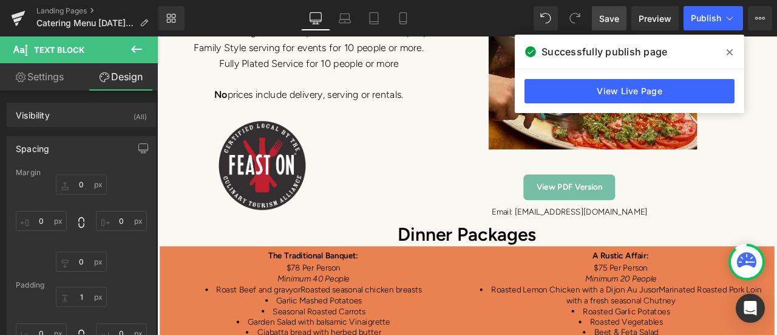
click at [730, 44] on span at bounding box center [729, 52] width 19 height 19
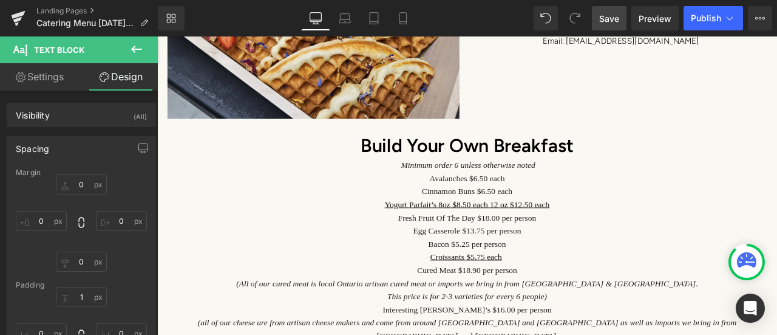
scroll to position [2733, 0]
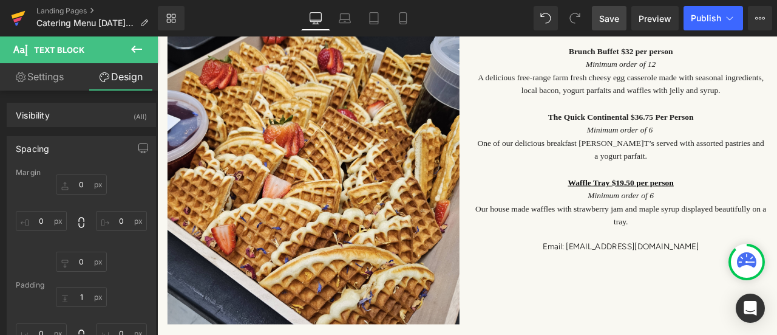
click at [18, 16] on icon at bounding box center [19, 15] width 14 height 8
